Goal: Task Accomplishment & Management: Use online tool/utility

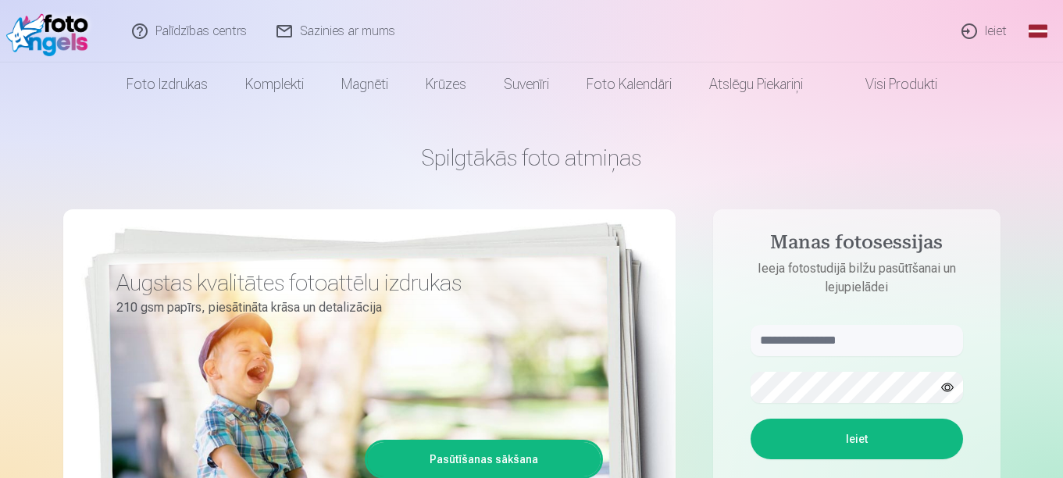
click at [990, 34] on link "Ieiet" at bounding box center [985, 31] width 75 height 63
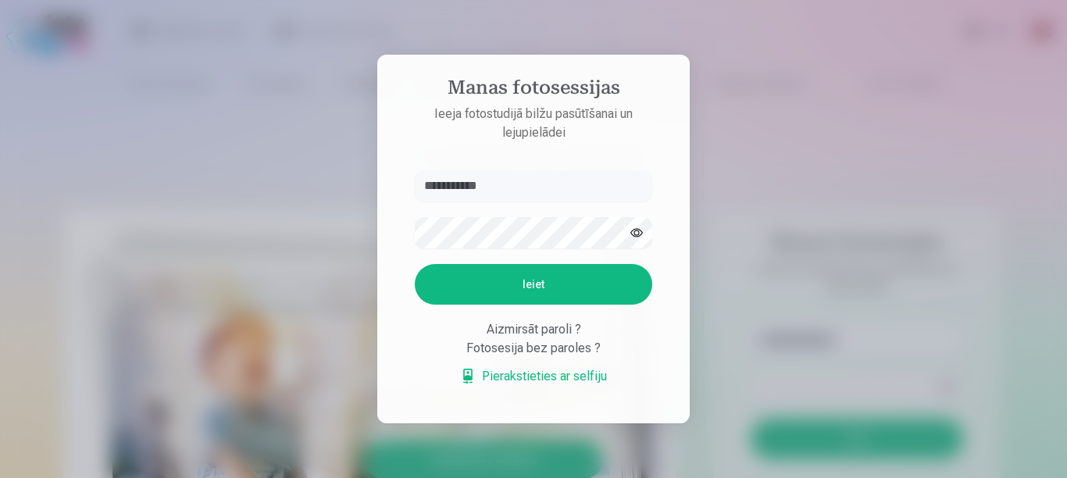
type input "**********"
click at [534, 287] on button "Ieiet" at bounding box center [534, 284] width 238 height 41
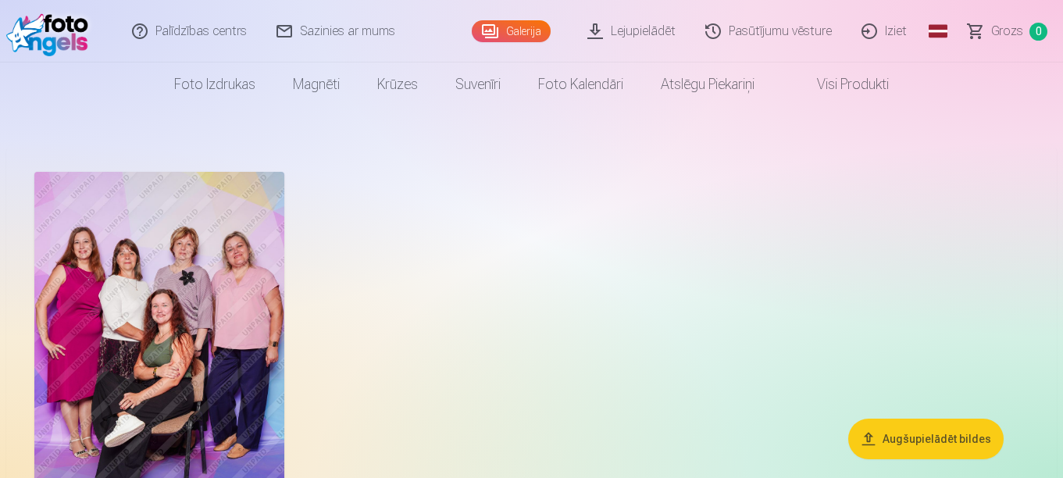
click at [525, 29] on link "Galerija" at bounding box center [511, 31] width 79 height 22
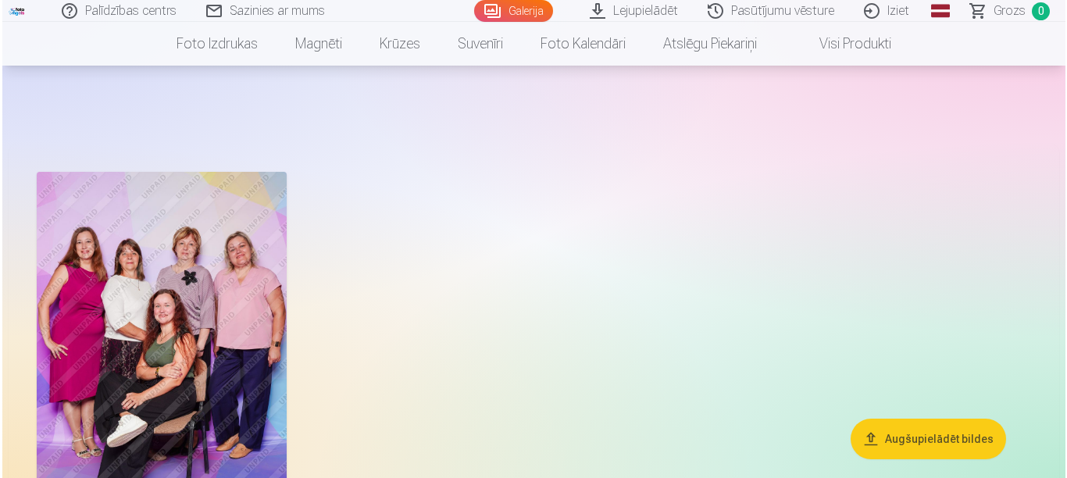
scroll to position [156, 0]
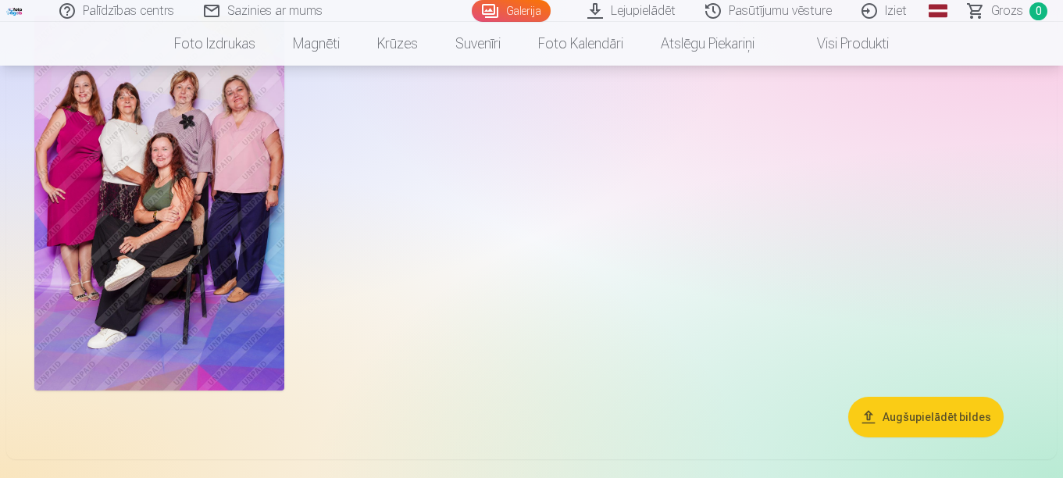
click at [959, 414] on button "Augšupielādēt bildes" at bounding box center [926, 417] width 155 height 41
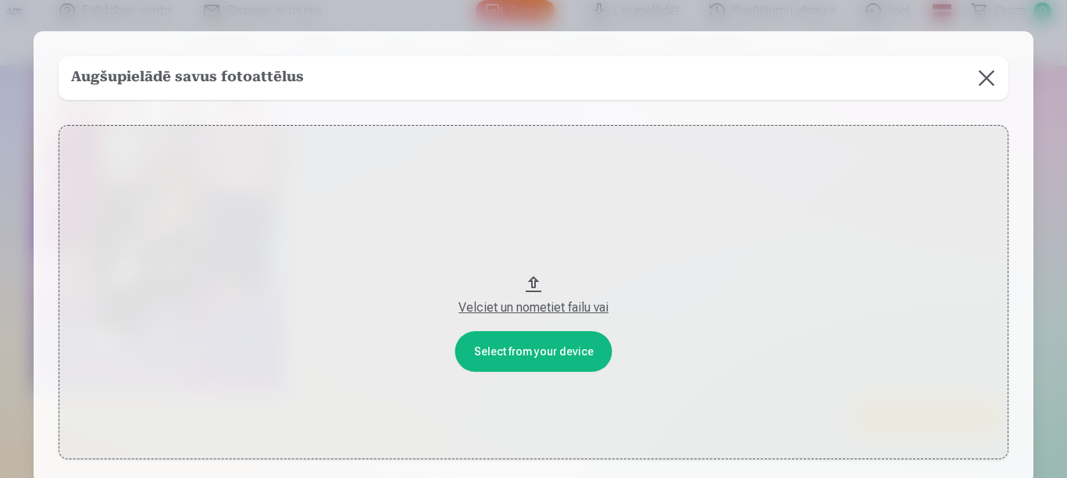
click at [527, 344] on button "Velciet un nometiet failu vai" at bounding box center [534, 292] width 950 height 334
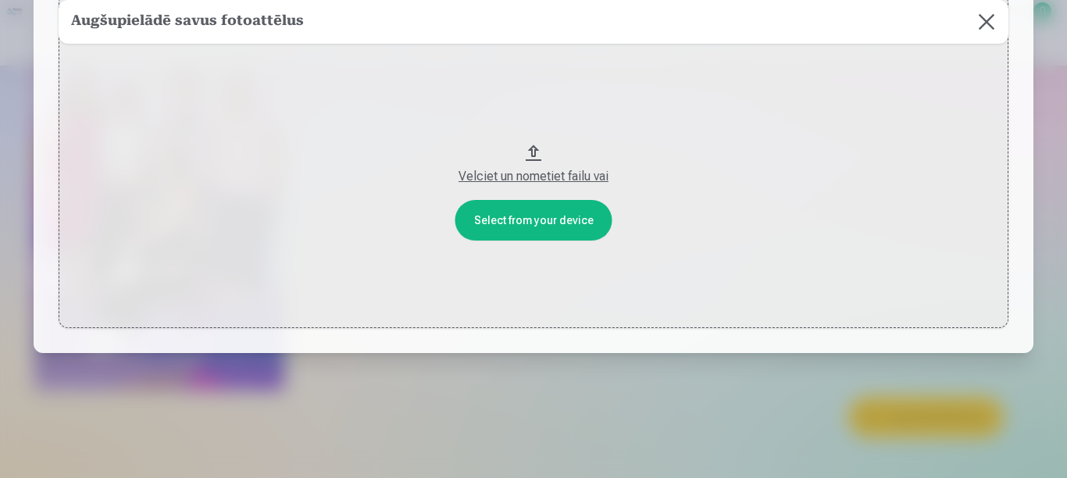
click at [557, 176] on div "Velciet un nometiet failu vai" at bounding box center [533, 176] width 919 height 19
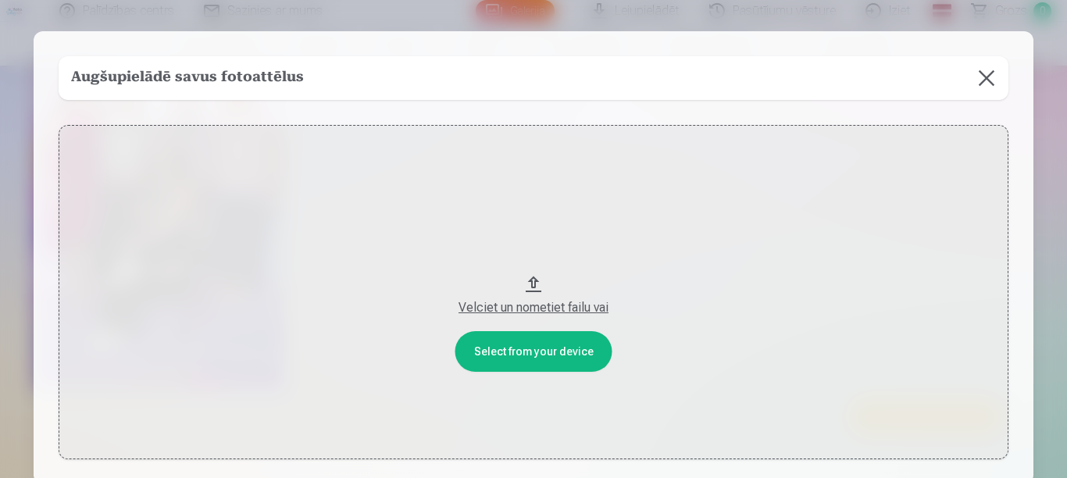
click at [985, 75] on button at bounding box center [987, 78] width 44 height 44
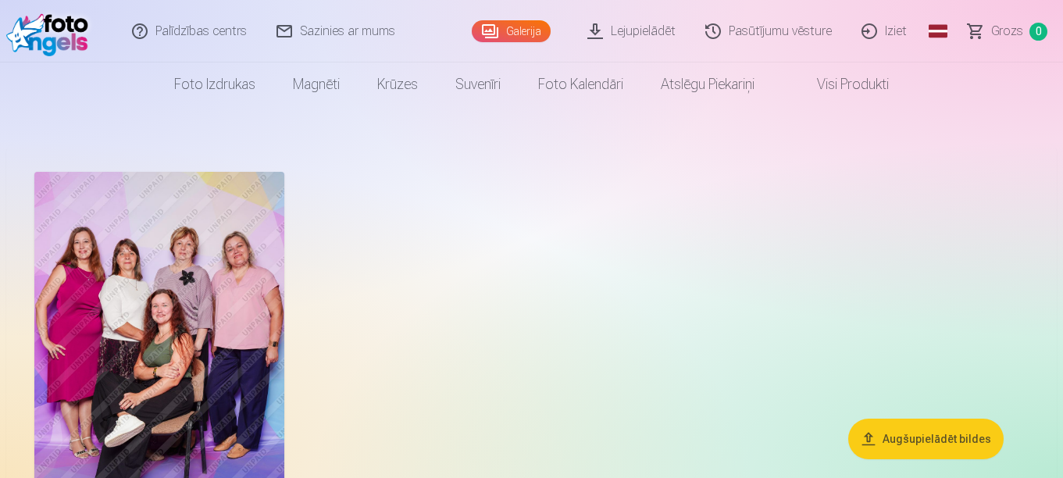
click at [946, 434] on button "Augšupielādēt bildes" at bounding box center [926, 439] width 155 height 41
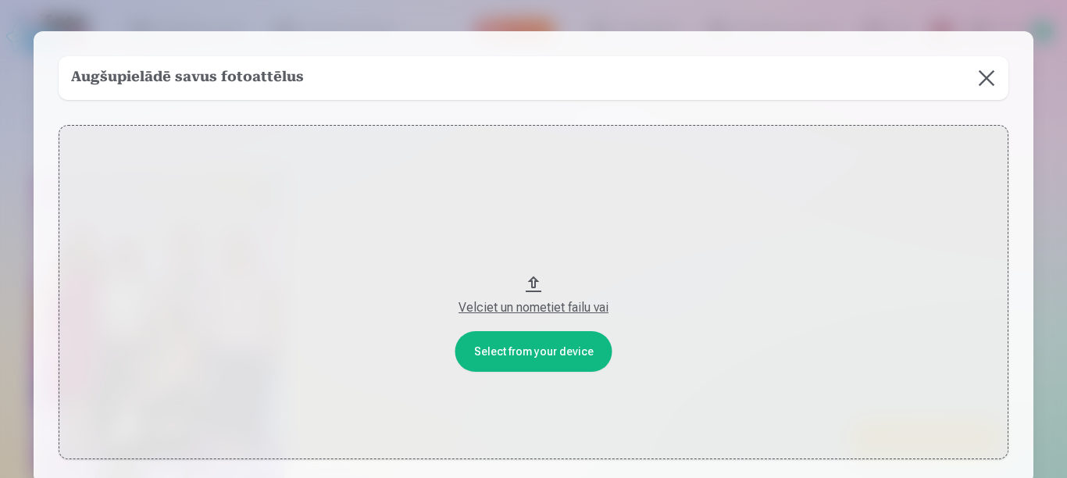
click at [532, 277] on button "Velciet un nometiet failu vai" at bounding box center [534, 292] width 950 height 334
